Goal: Navigation & Orientation: Find specific page/section

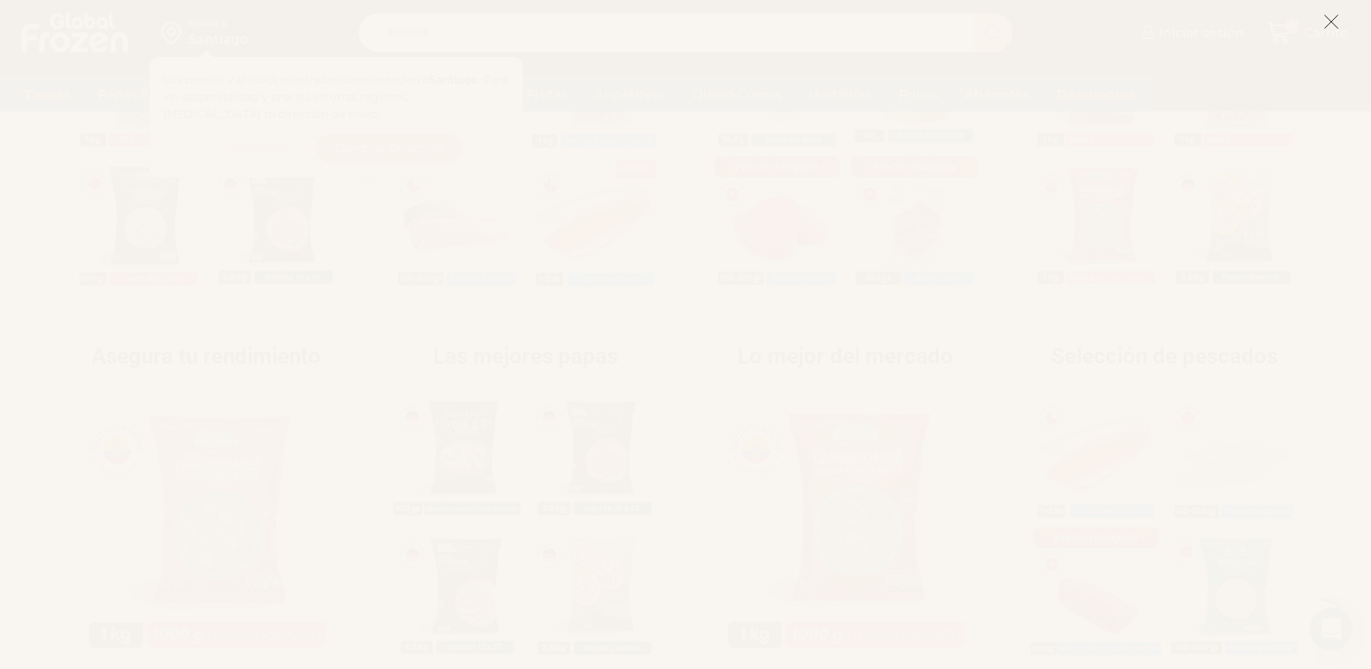
scroll to position [181, 0]
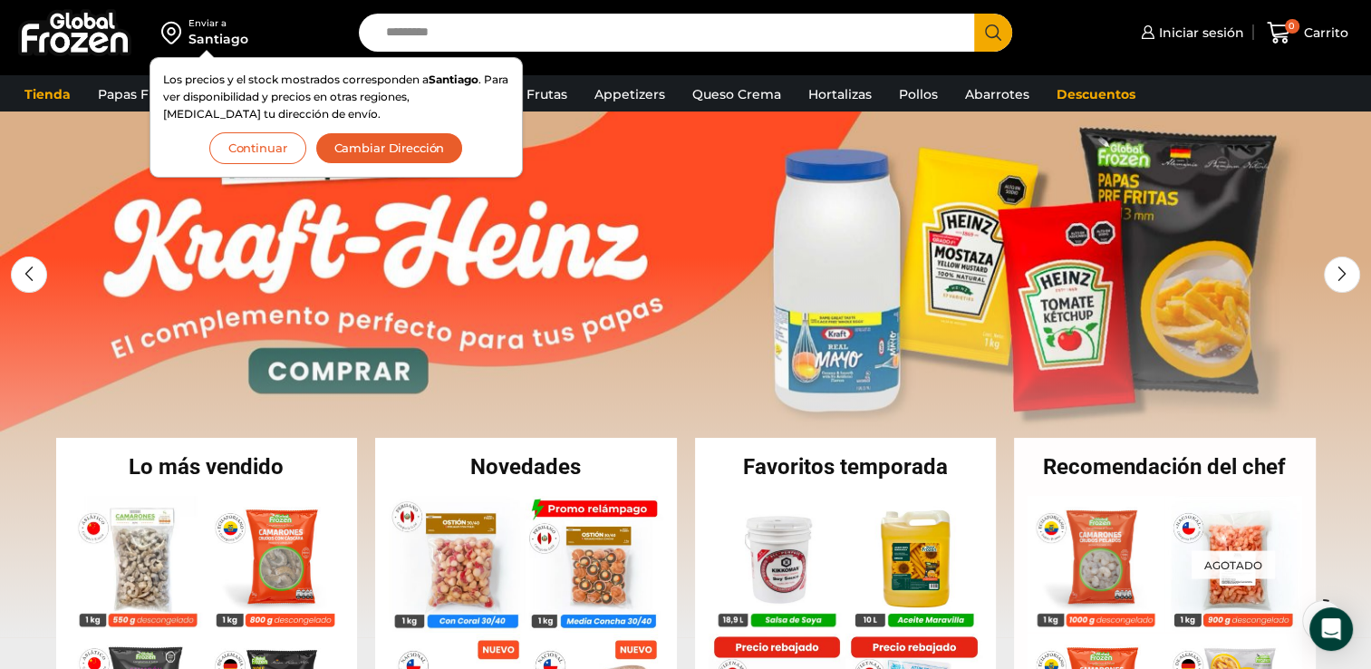
scroll to position [91, 0]
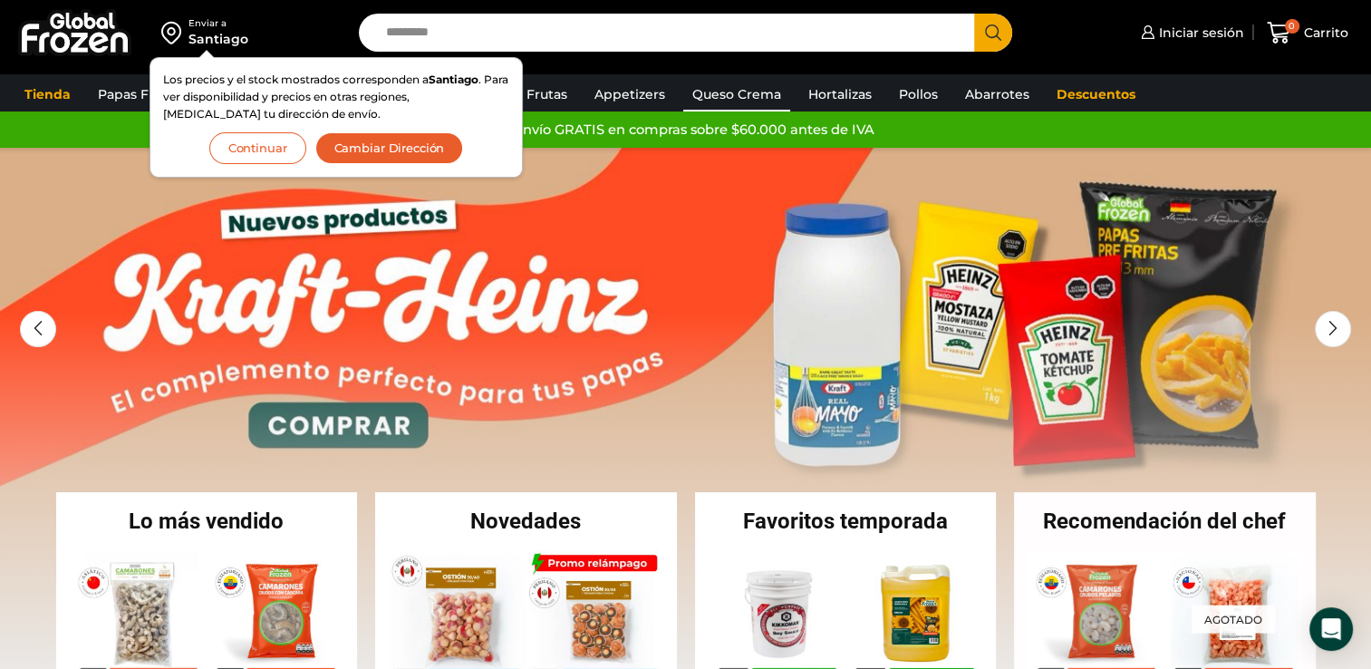
click at [736, 89] on link "Queso Crema" at bounding box center [736, 94] width 107 height 34
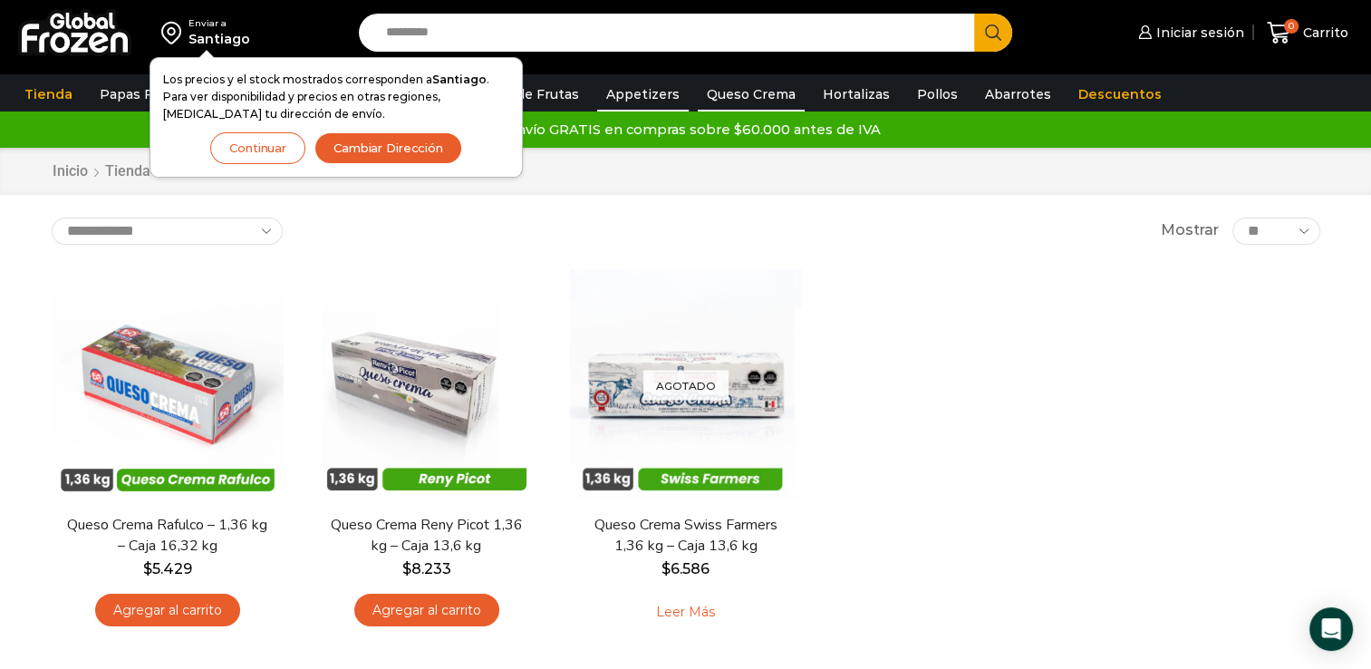
click at [616, 96] on link "Appetizers" at bounding box center [643, 94] width 92 height 34
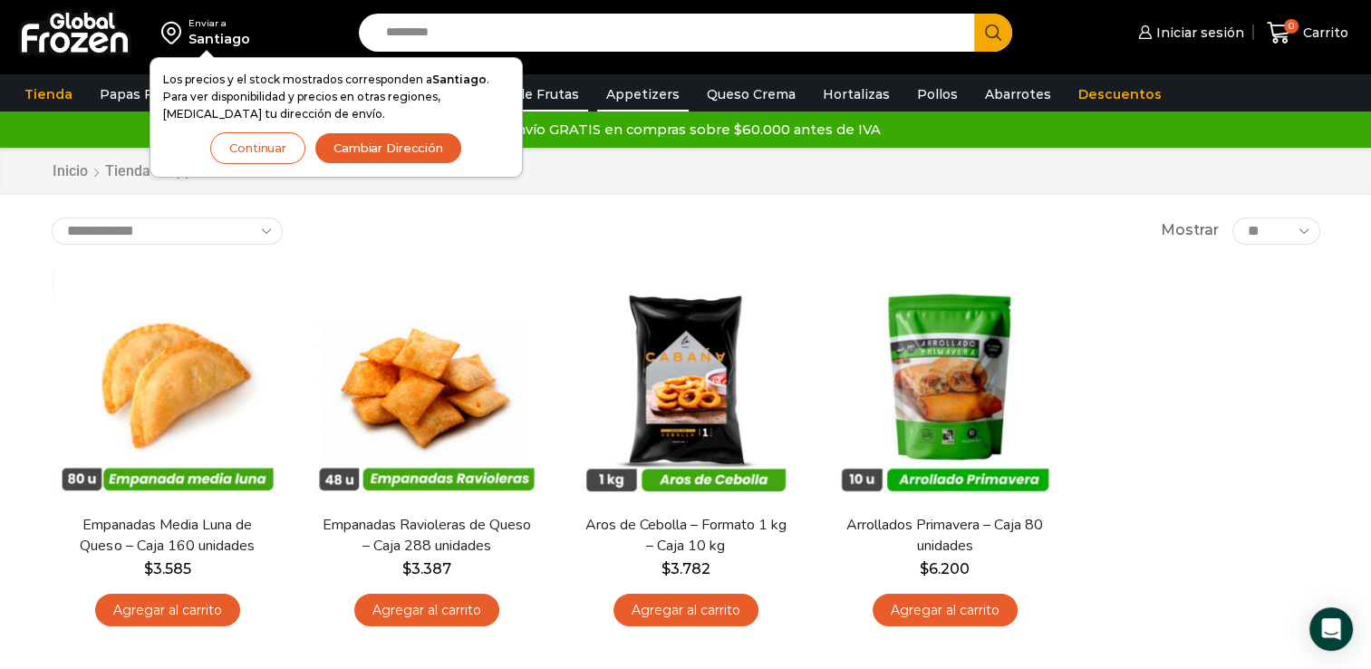
click at [550, 102] on link "Pulpa de Frutas" at bounding box center [527, 94] width 122 height 34
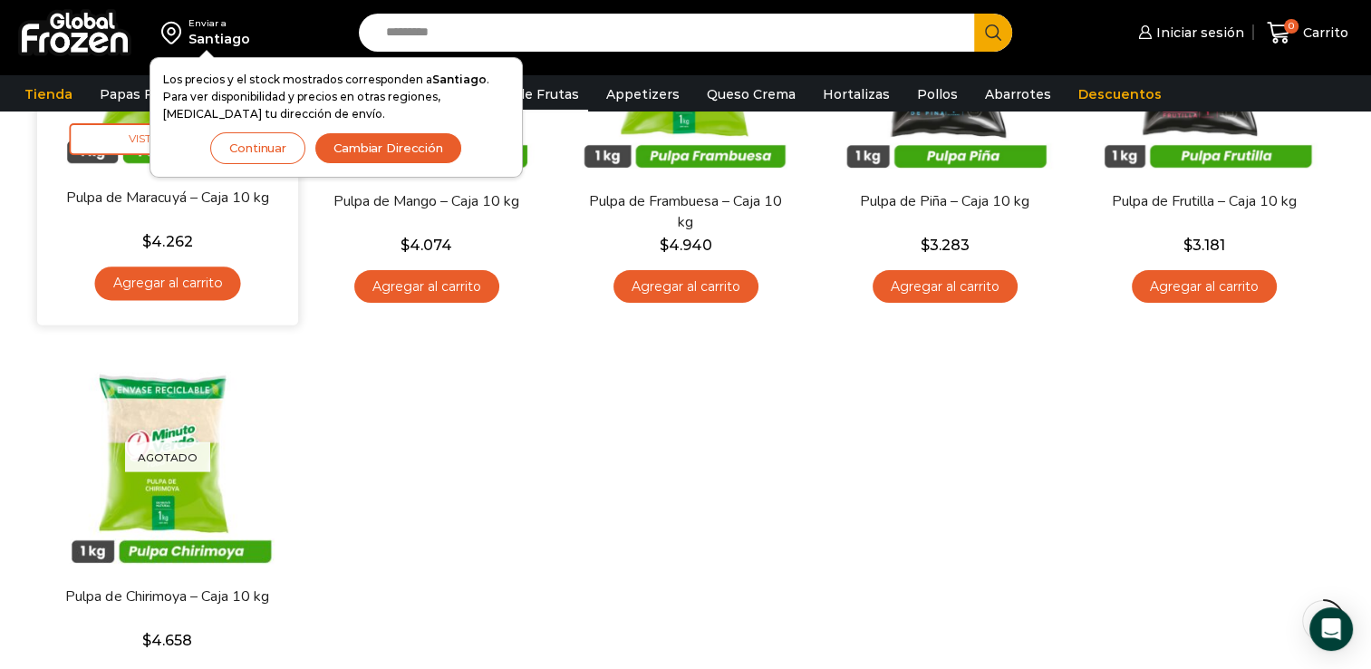
scroll to position [91, 0]
